Goal: Task Accomplishment & Management: Manage account settings

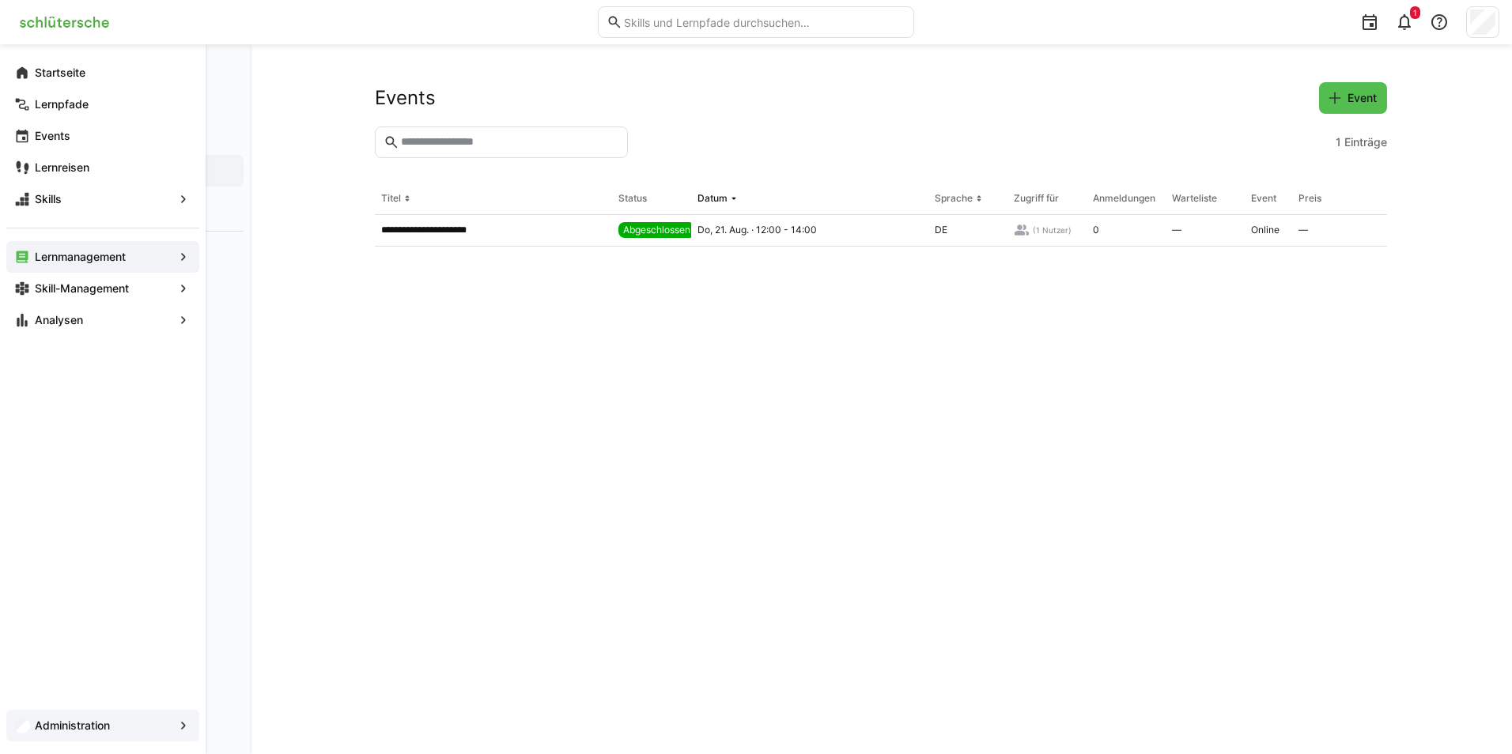
click at [15, 718] on eds-avatar at bounding box center [22, 726] width 16 height 16
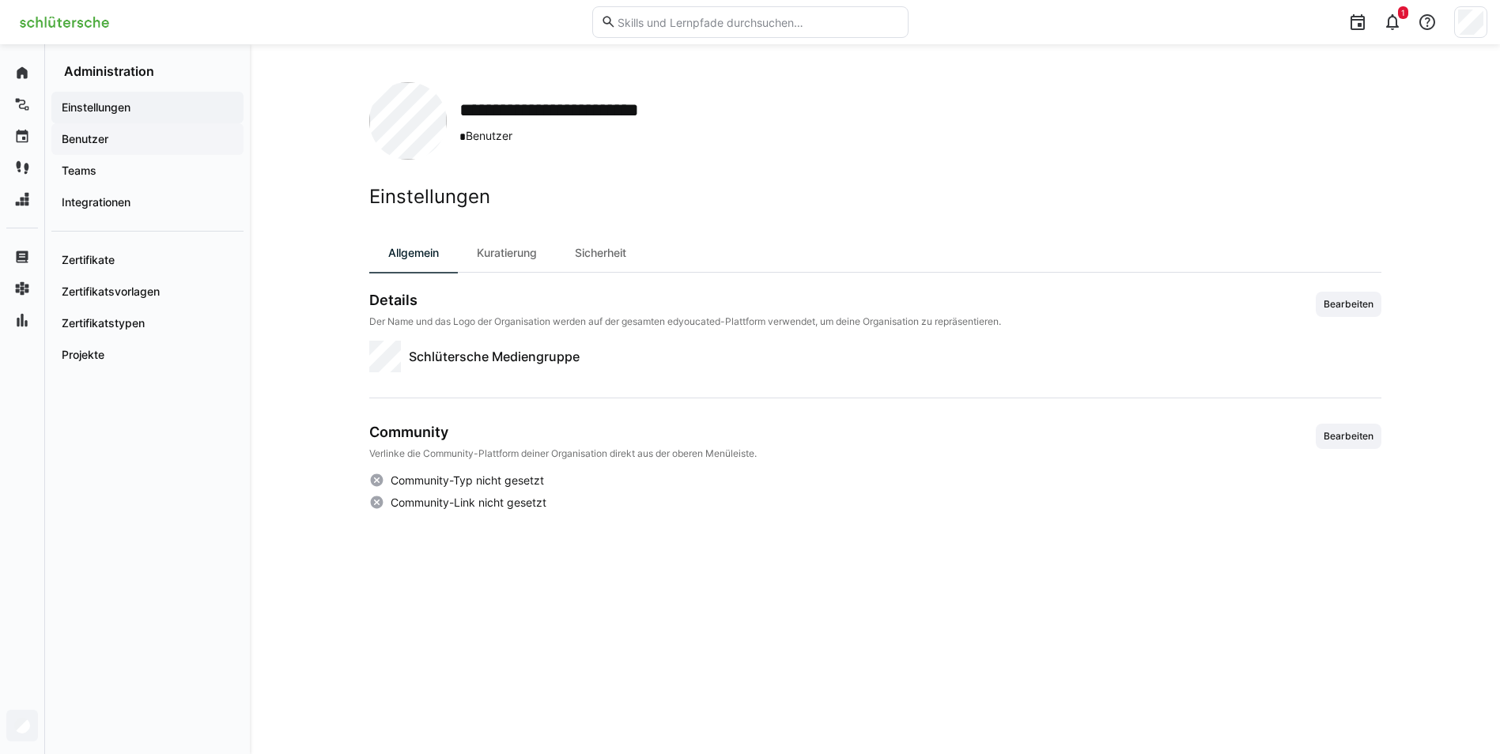
click at [0, 0] on app-navigation-label "Benutzer" at bounding box center [0, 0] width 0 height 0
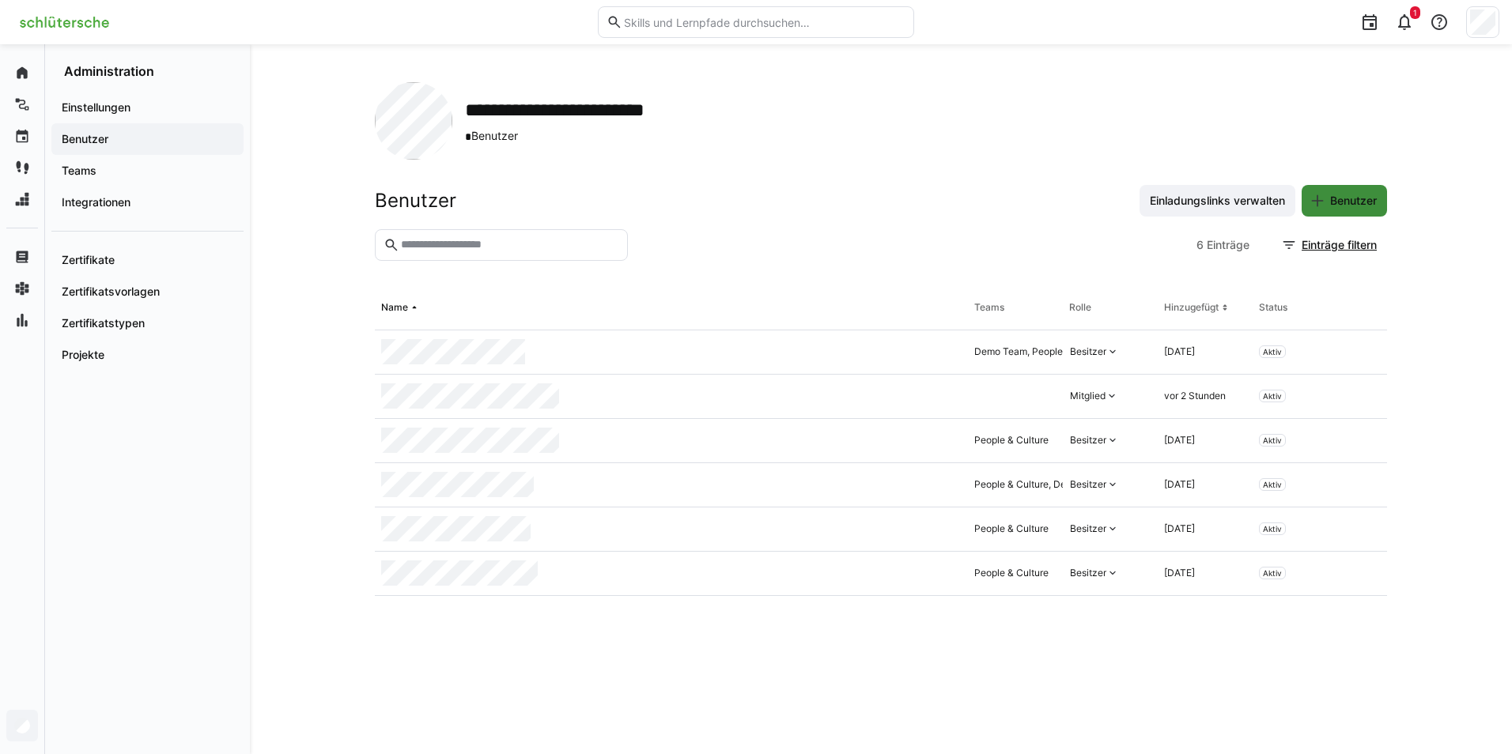
click at [1335, 198] on span "Benutzer" at bounding box center [1353, 201] width 51 height 16
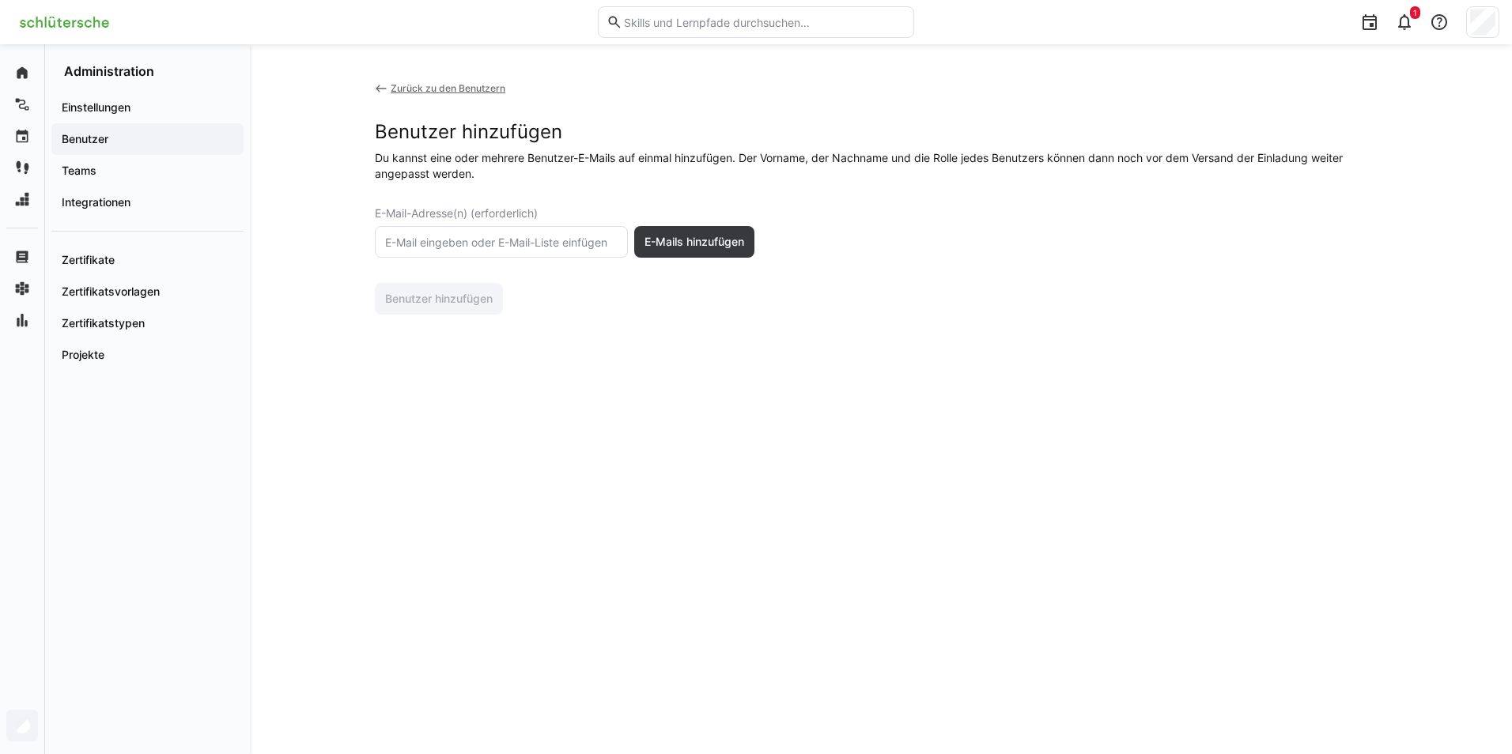
click at [557, 237] on input "text" at bounding box center [501, 242] width 236 height 14
type input "karolin.krosch"
click at [377, 93] on eds-icon at bounding box center [381, 88] width 13 height 13
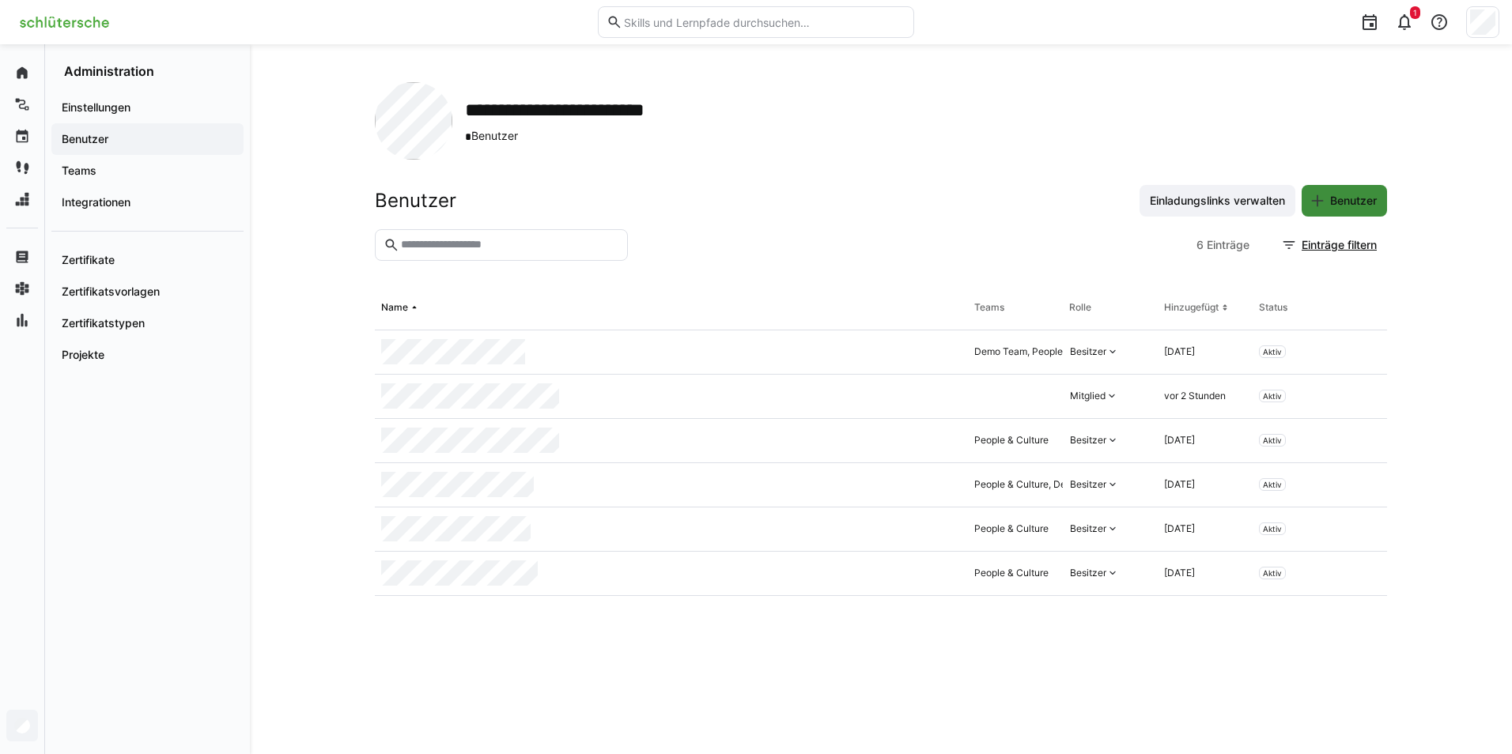
click at [1336, 198] on span "Benutzer" at bounding box center [1353, 201] width 51 height 16
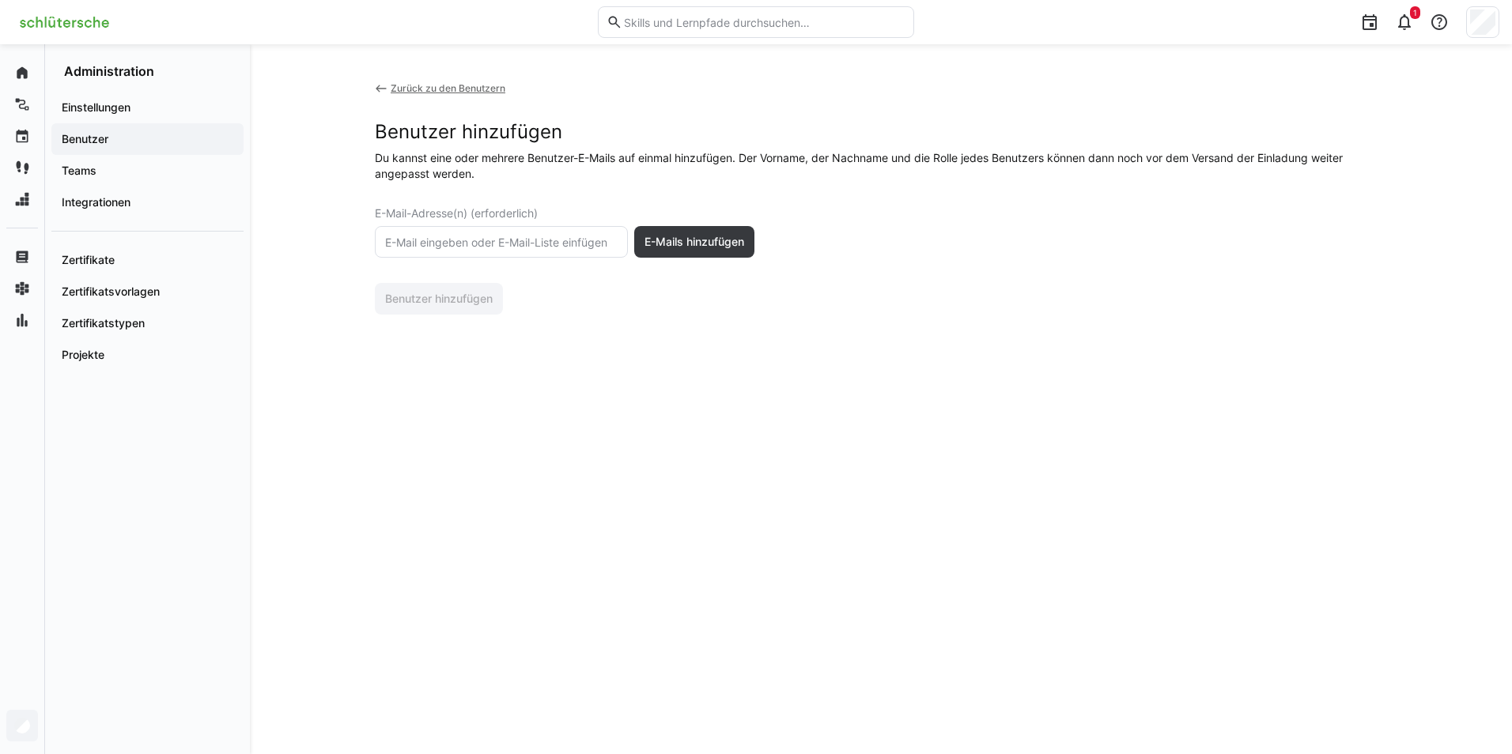
click at [432, 234] on eds-input at bounding box center [501, 242] width 253 height 32
paste input "Karolin.Krosch@Schluetersche.de"
type input "Karolin.Krosch@Schluetersche.de"
click at [689, 243] on span "E-Mails hinzufügen" at bounding box center [694, 242] width 104 height 16
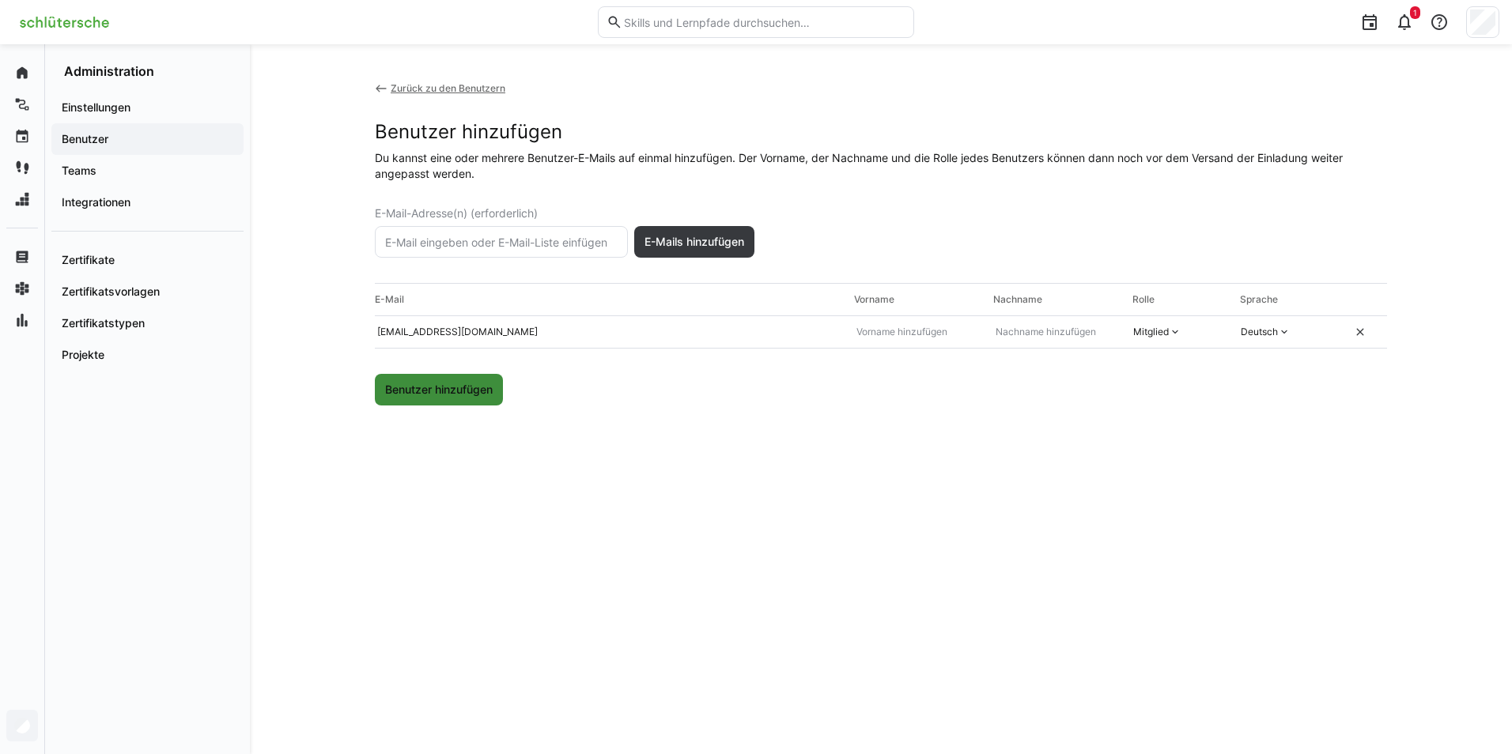
click at [468, 397] on span "Benutzer hinzufügen" at bounding box center [439, 390] width 112 height 16
click at [881, 333] on input "text" at bounding box center [917, 332] width 125 height 13
type input "Karolin"
click at [1032, 325] on eds-input at bounding box center [1056, 332] width 139 height 27
type input "Krosch"
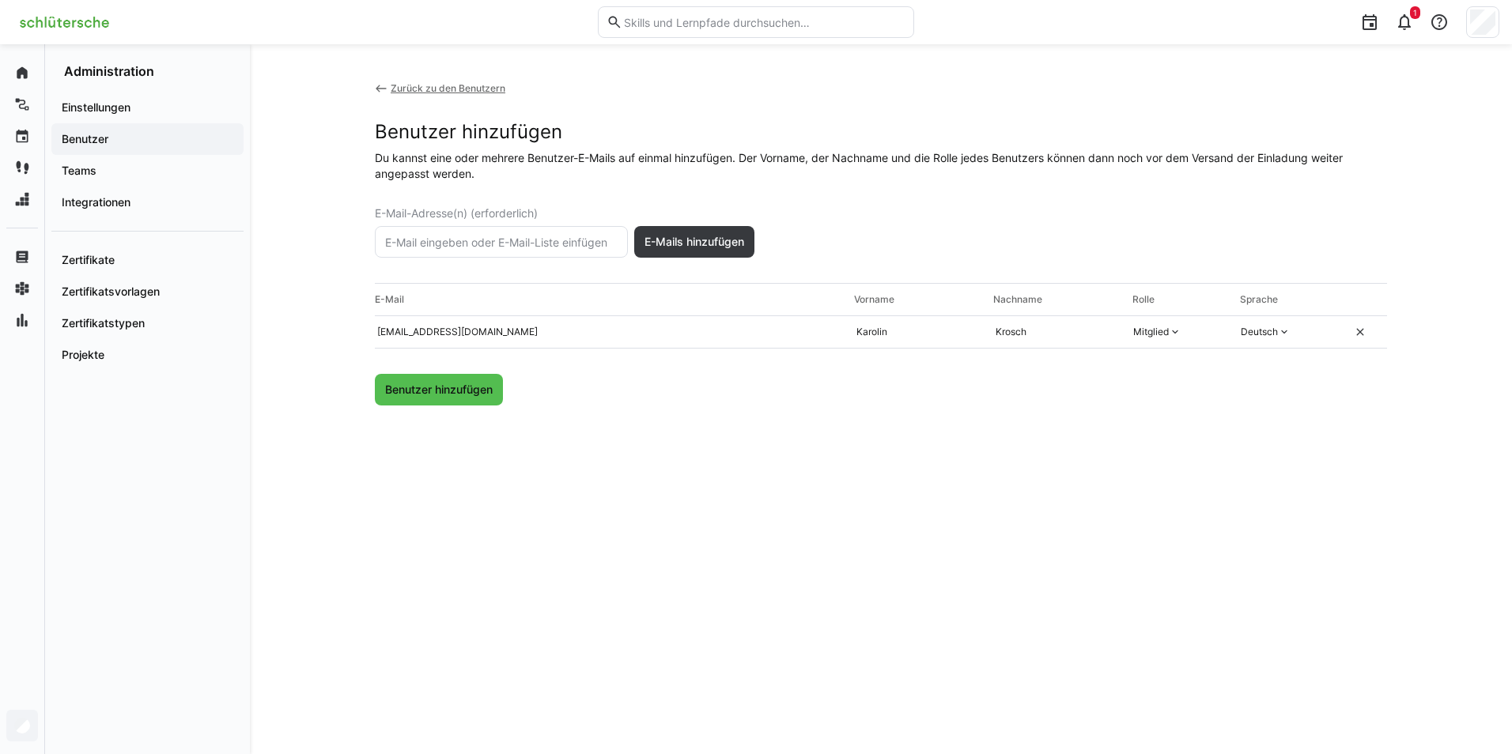
click at [1013, 417] on div "Zurück zu den Benutzern Benutzer hinzufügen Du kannst eine oder mehrere Benutze…" at bounding box center [881, 399] width 1012 height 634
click at [478, 387] on span "Benutzer hinzufügen" at bounding box center [439, 390] width 112 height 16
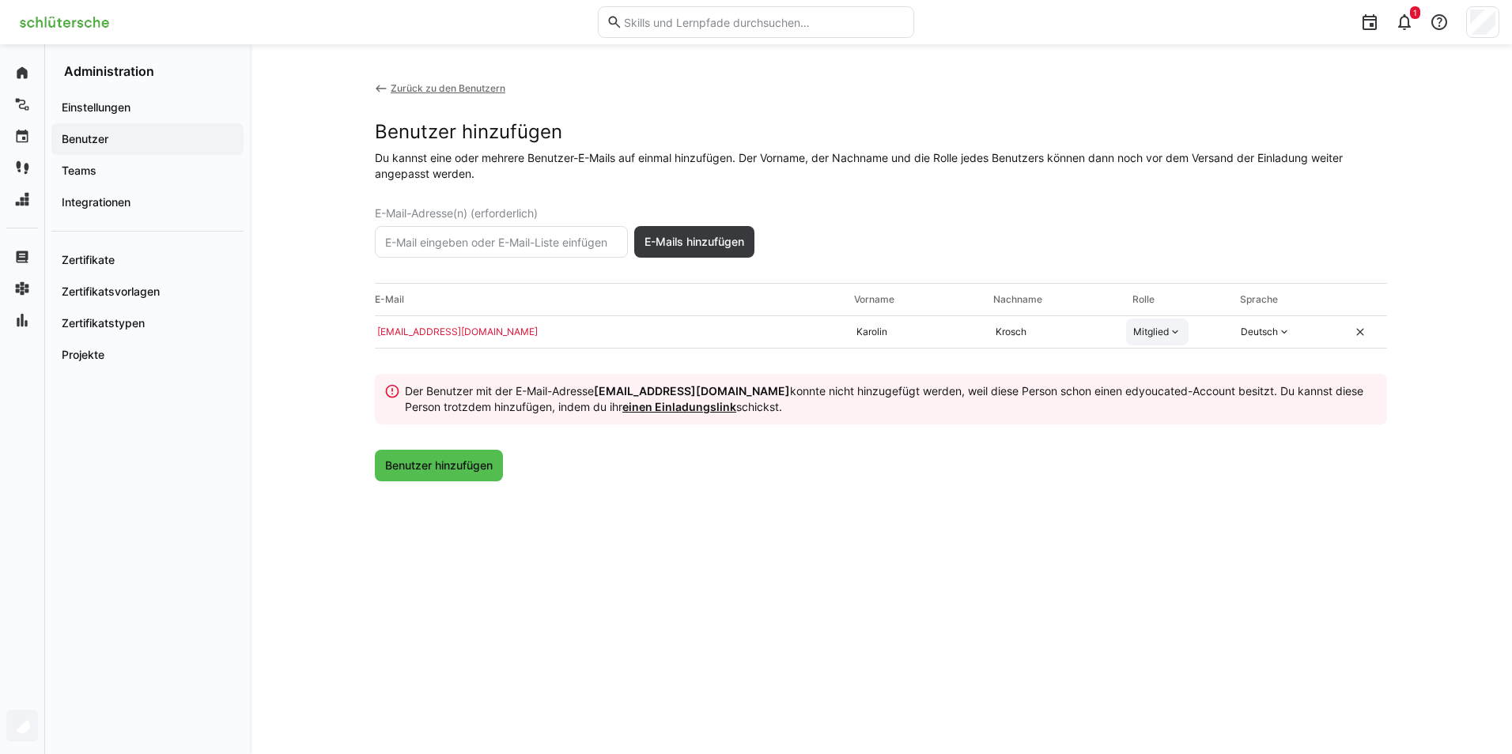
click at [1158, 327] on div "Mitglied" at bounding box center [1151, 332] width 36 height 13
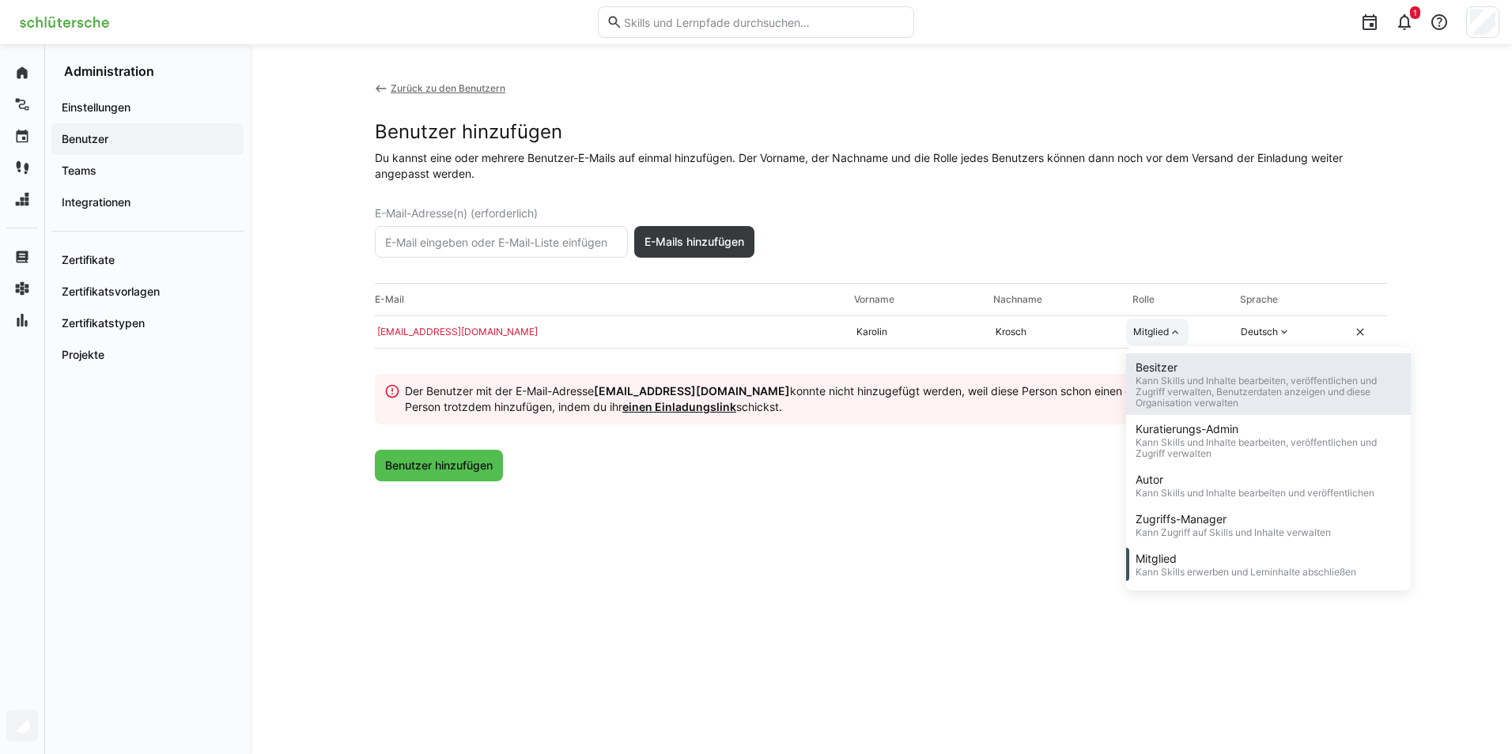
click at [1165, 397] on div "Kann Skills und Inhalte bearbeiten, veröffentlichen und Zugriff verwalten, Benu…" at bounding box center [1268, 392] width 266 height 33
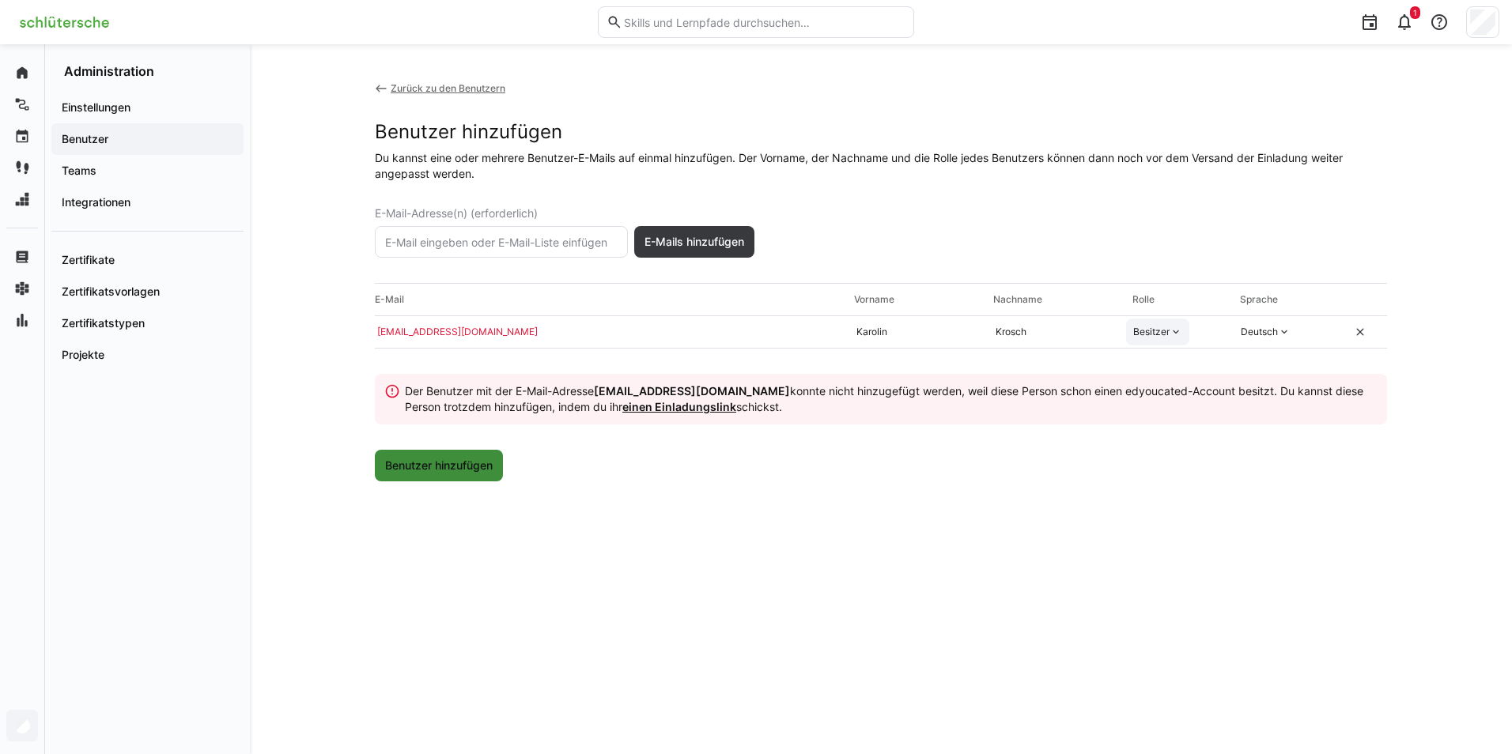
click at [437, 459] on span "Benutzer hinzufügen" at bounding box center [439, 466] width 112 height 16
click at [420, 87] on div "Zurück zu den Benutzern" at bounding box center [448, 88] width 115 height 13
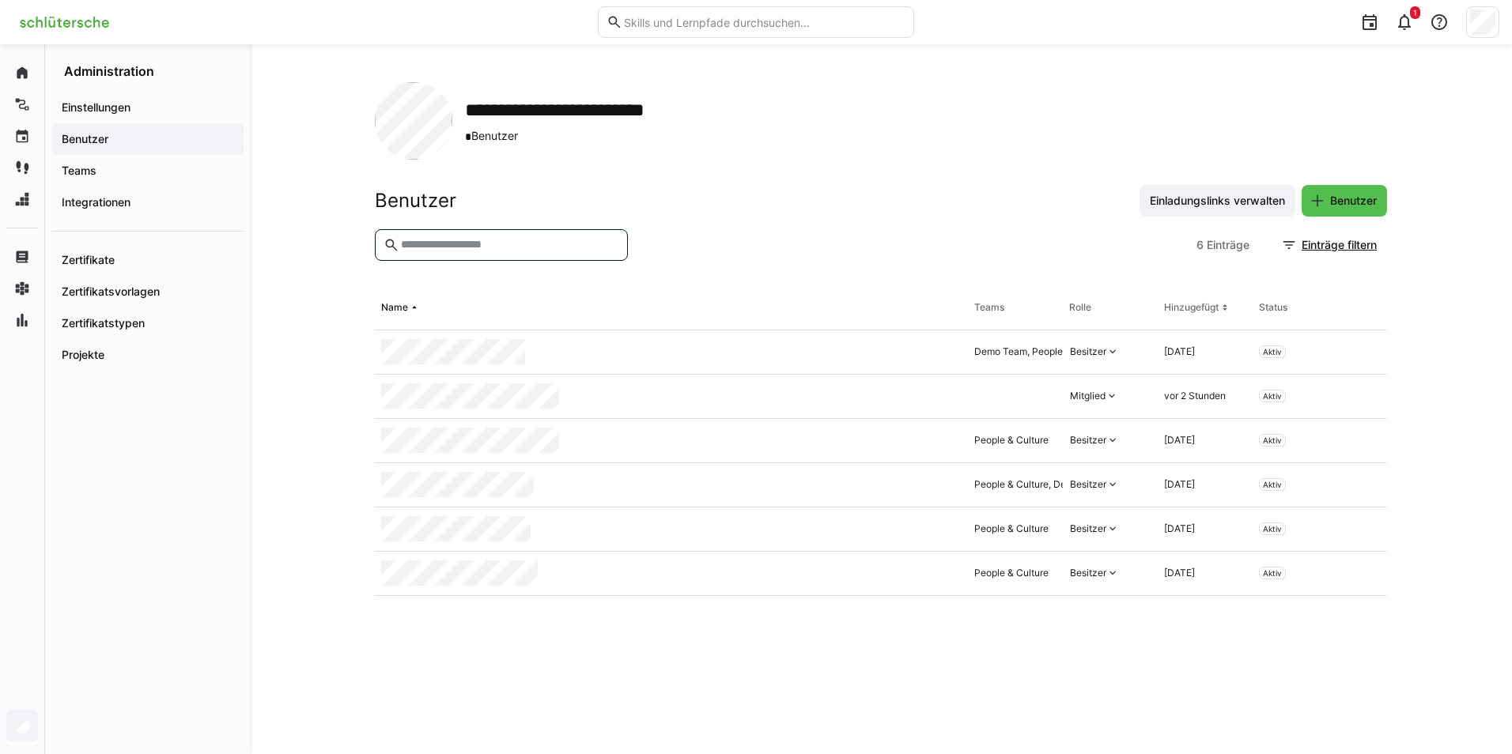
click at [473, 247] on input "text" at bounding box center [509, 245] width 220 height 14
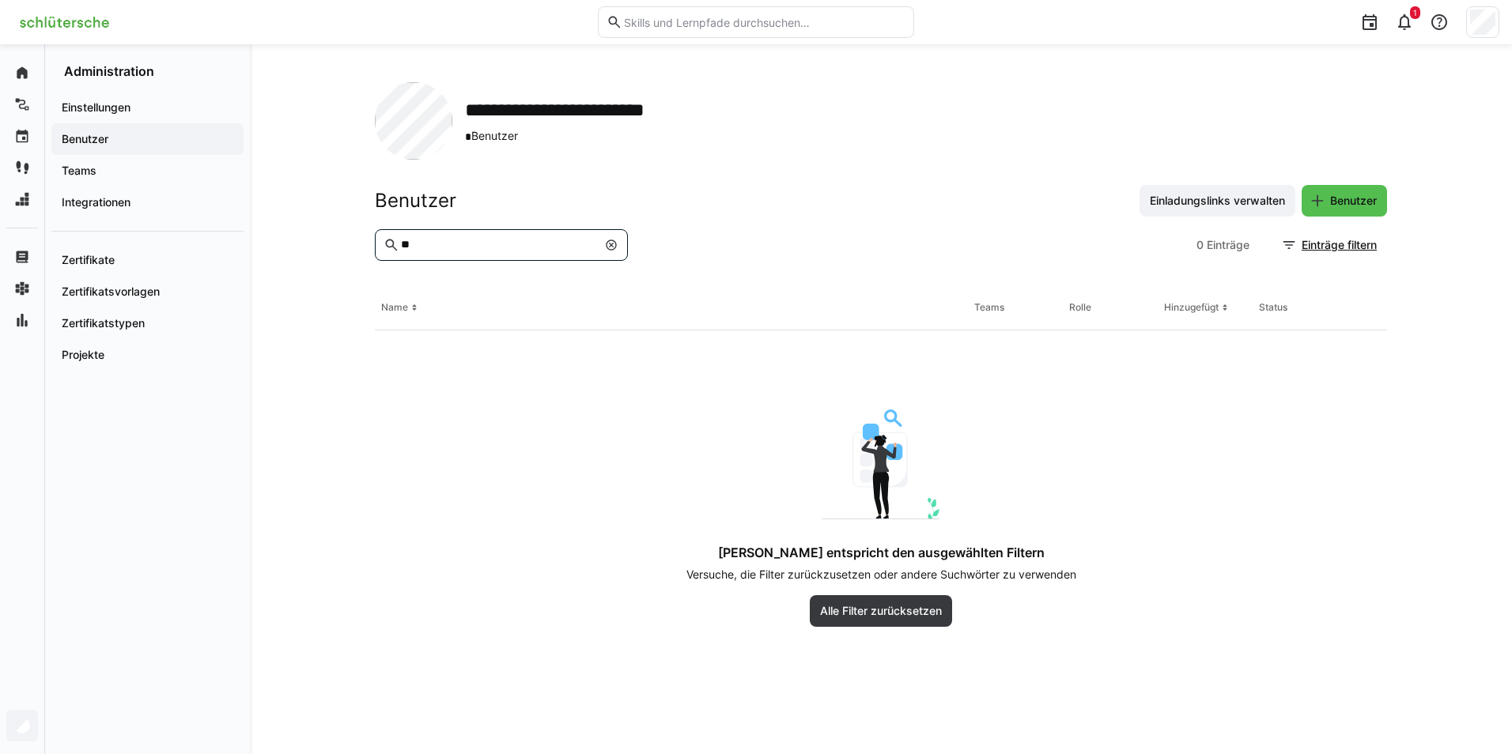
type input "*"
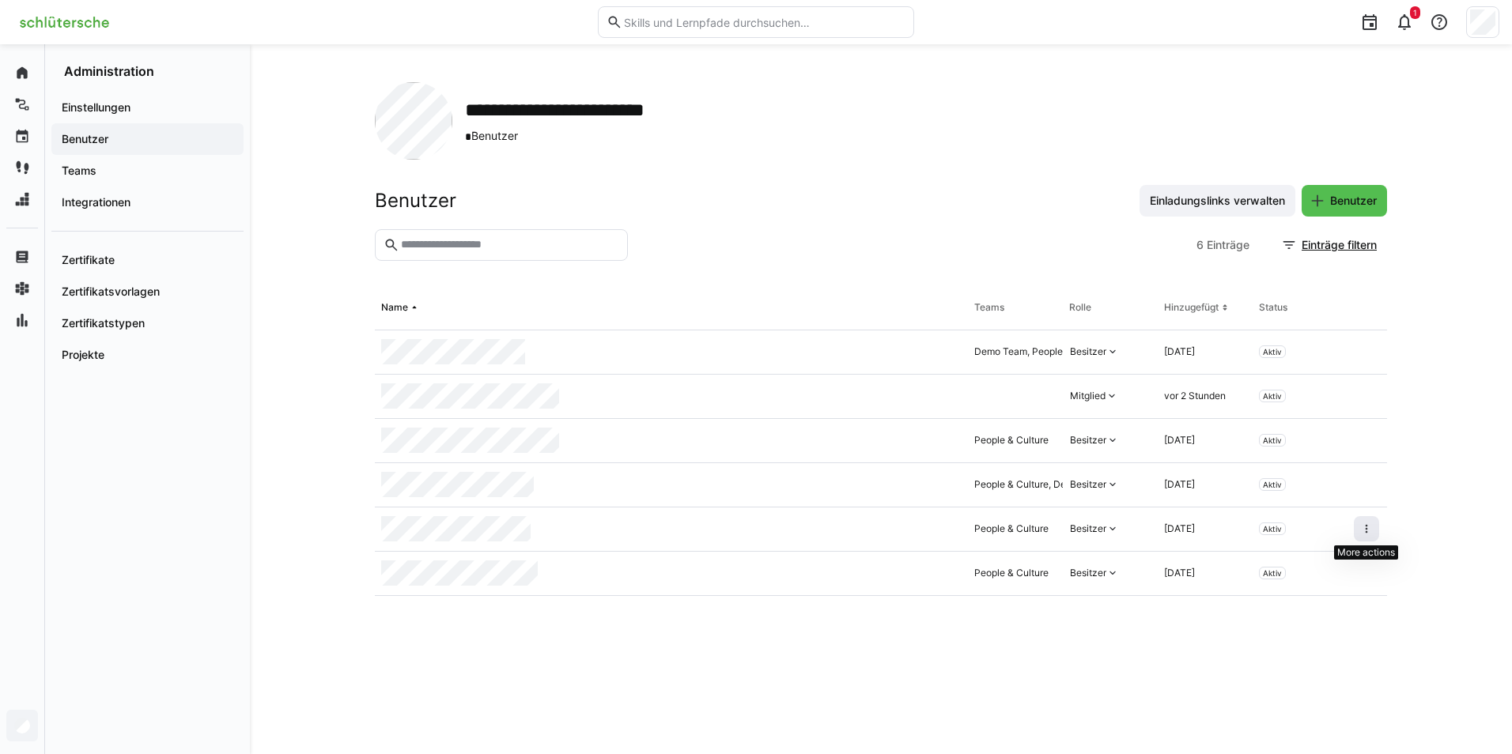
click at [1365, 527] on eds-icon at bounding box center [1366, 529] width 13 height 13
click at [1429, 446] on div "**********" at bounding box center [881, 399] width 1262 height 710
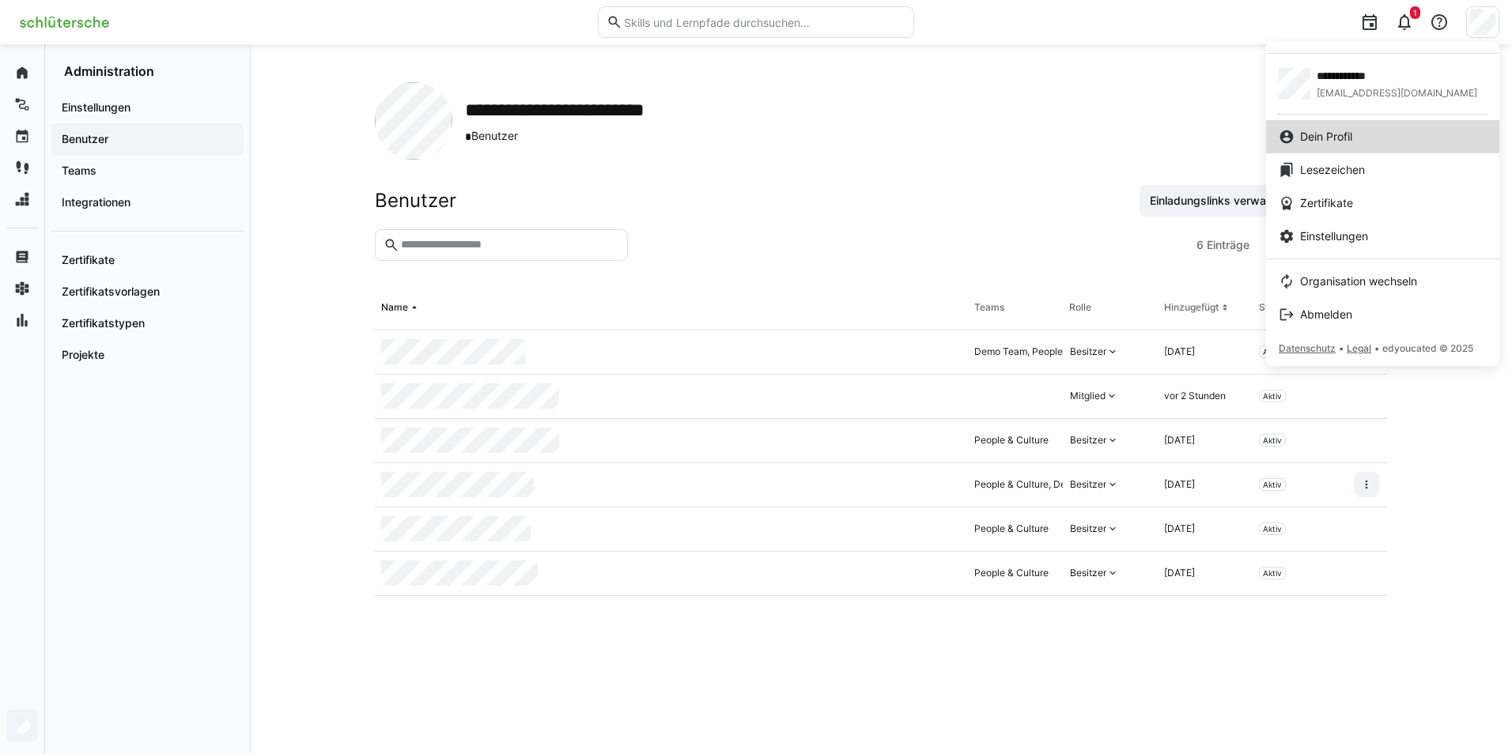
click at [1316, 135] on span "Dein Profil" at bounding box center [1326, 137] width 52 height 16
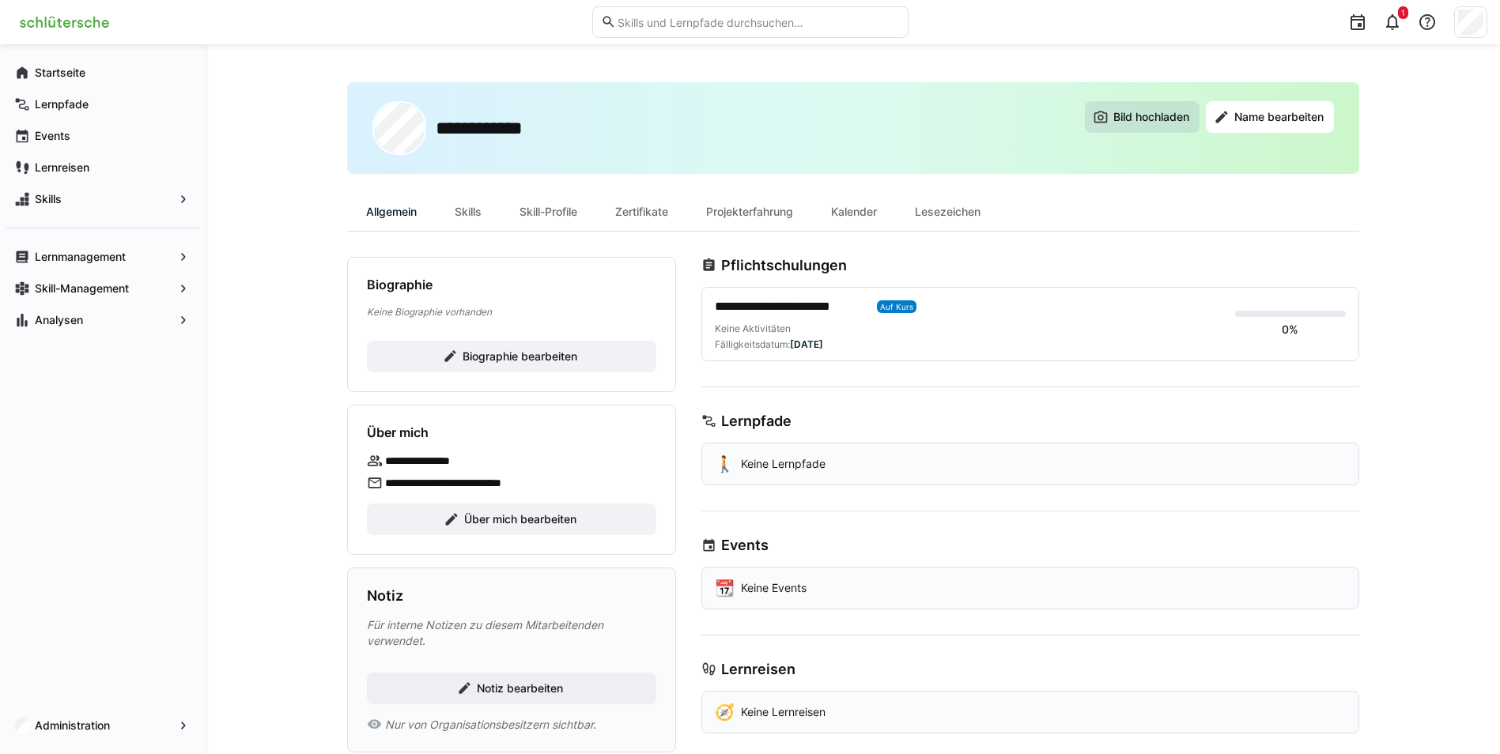
click at [1127, 120] on span "Bild hochladen" at bounding box center [1151, 117] width 81 height 16
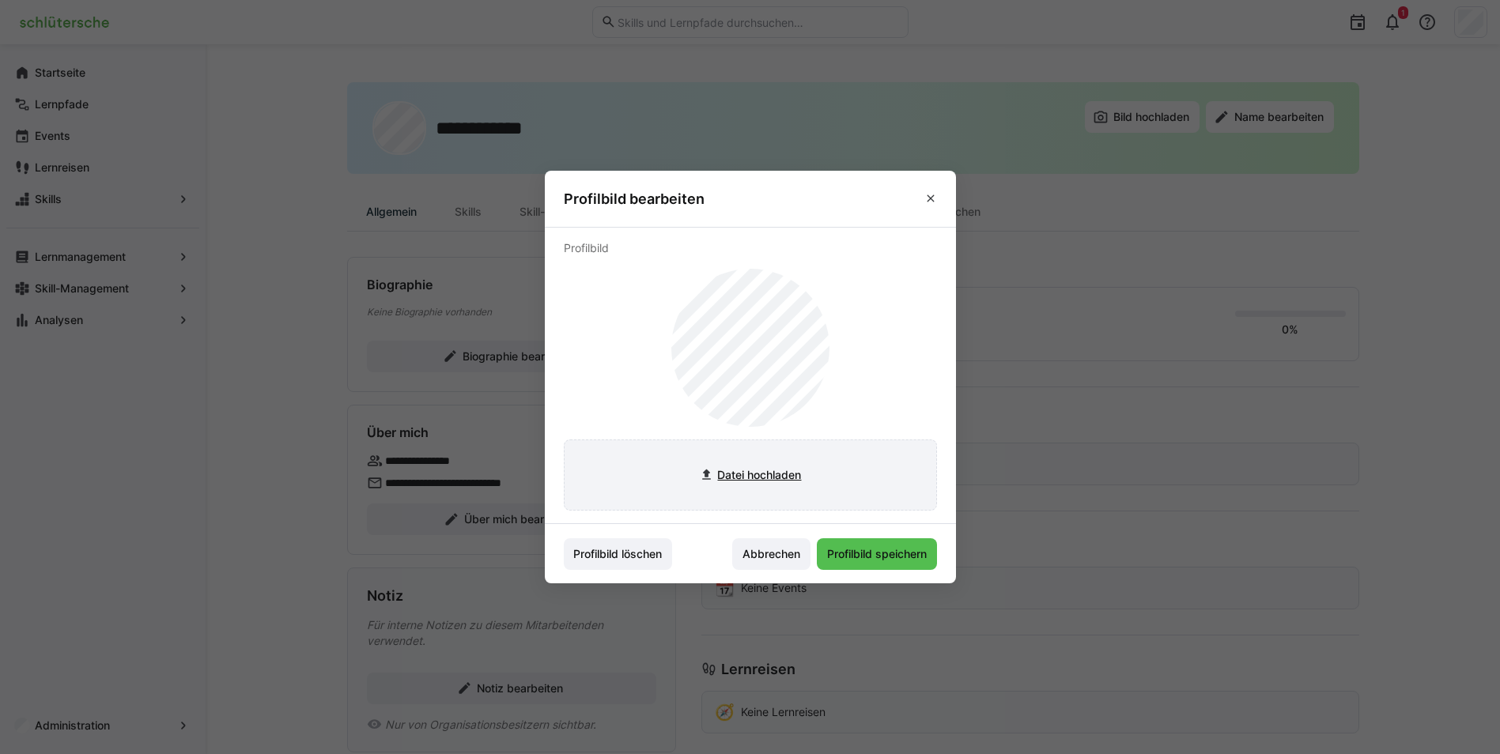
click at [738, 475] on input "file" at bounding box center [751, 475] width 372 height 70
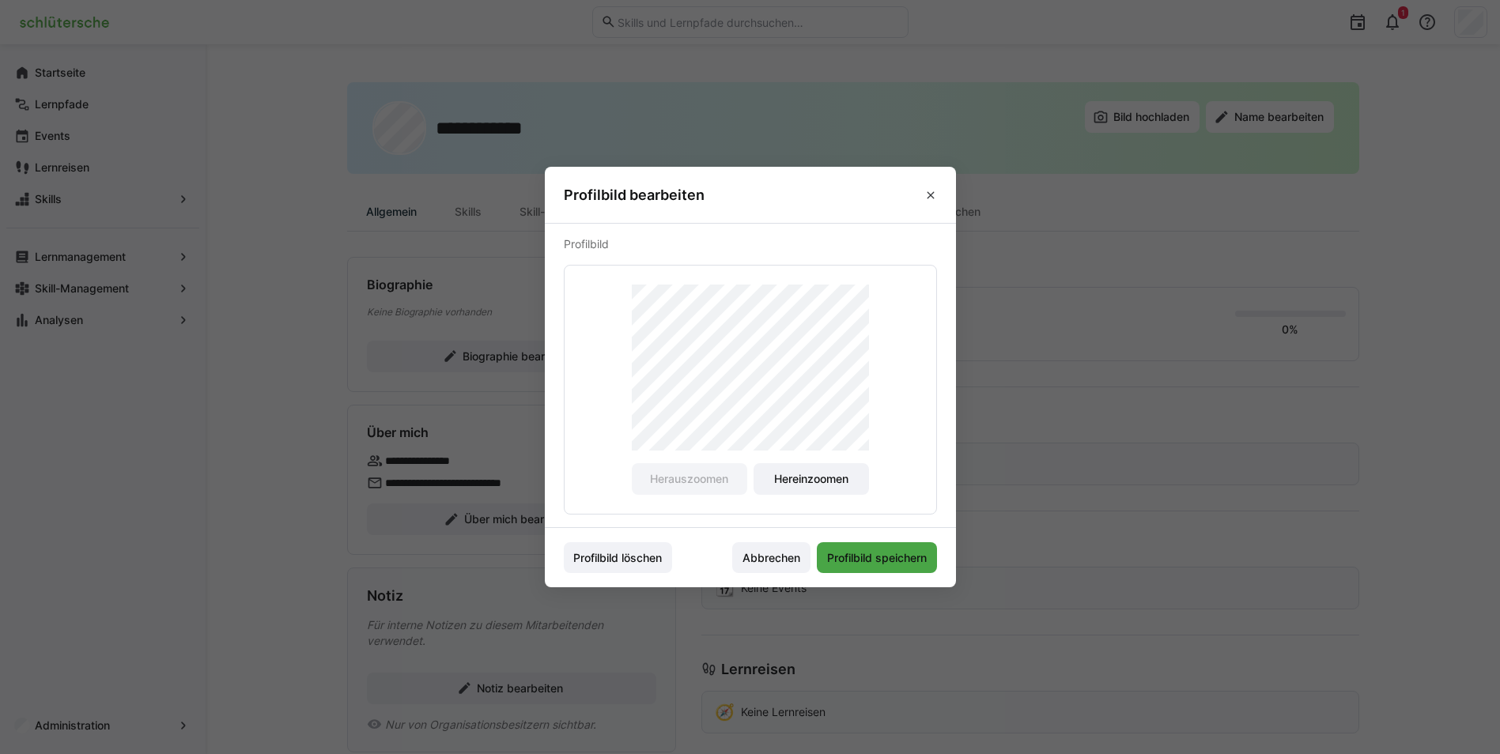
click at [885, 556] on span "Profilbild speichern" at bounding box center [877, 558] width 104 height 16
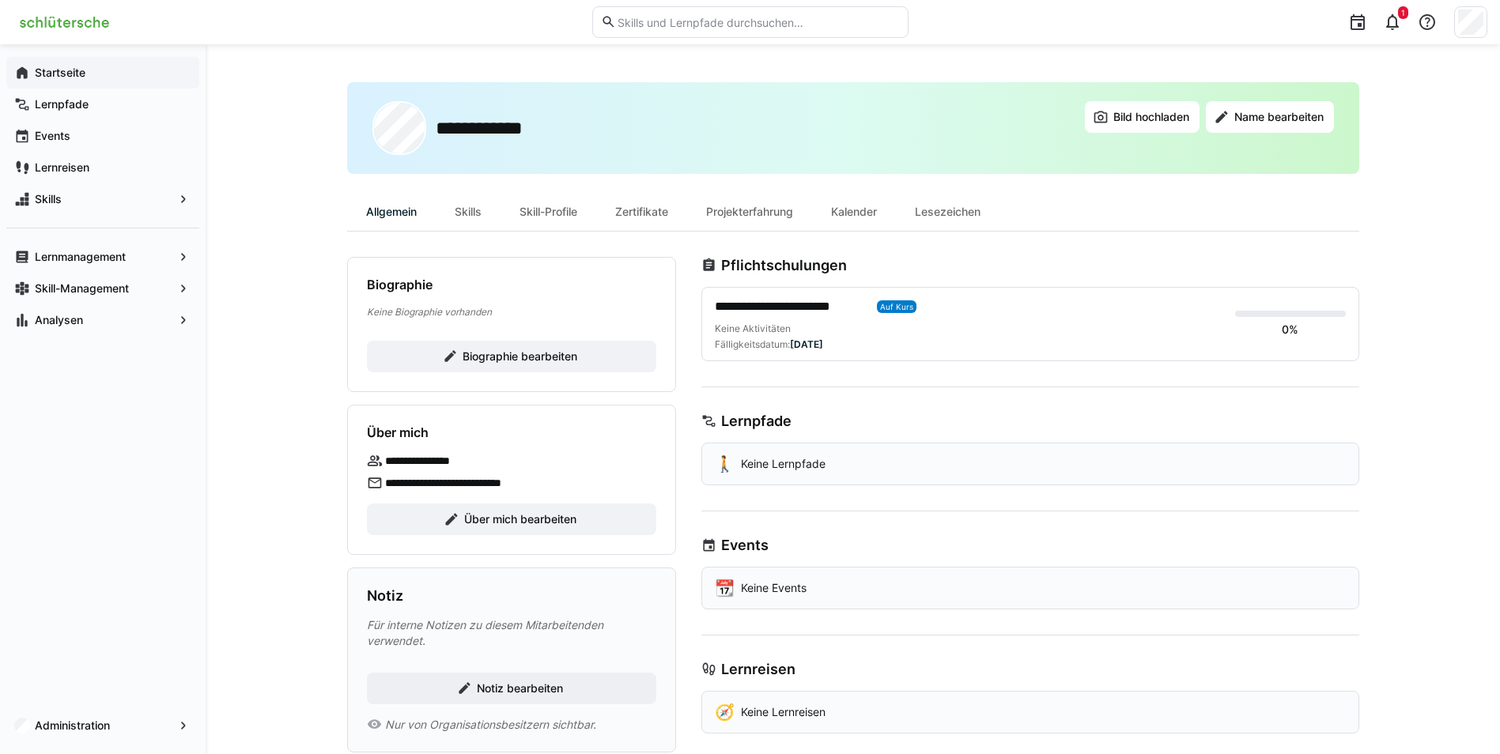
click at [69, 64] on div "Startseite" at bounding box center [102, 73] width 193 height 32
